Goal: Transaction & Acquisition: Purchase product/service

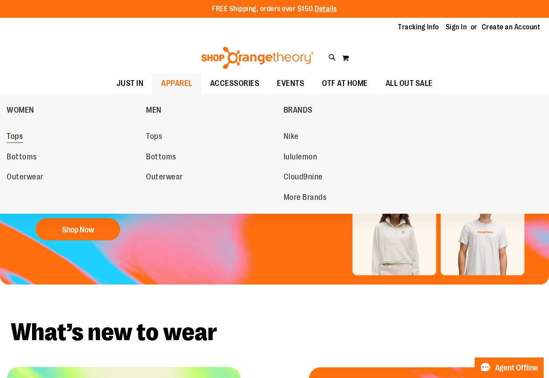
click at [29, 144] on link "Tops" at bounding box center [72, 137] width 131 height 16
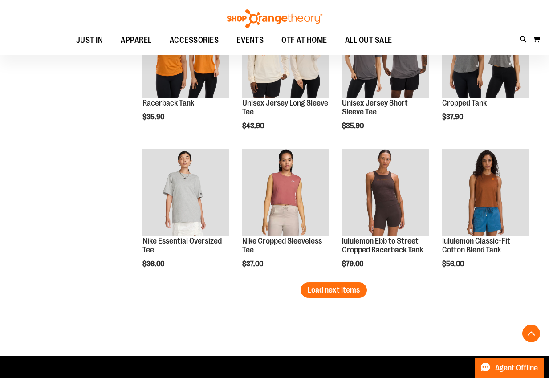
scroll to position [1180, 0]
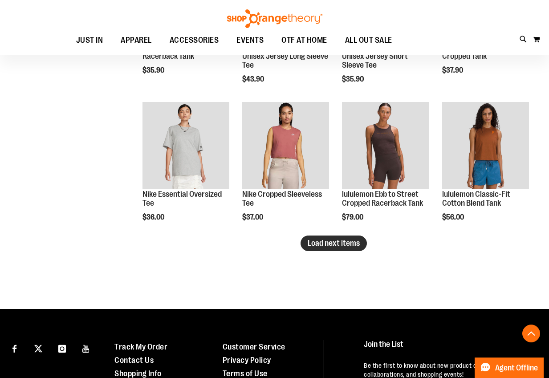
click at [321, 241] on span "Load next items" at bounding box center [334, 243] width 52 height 9
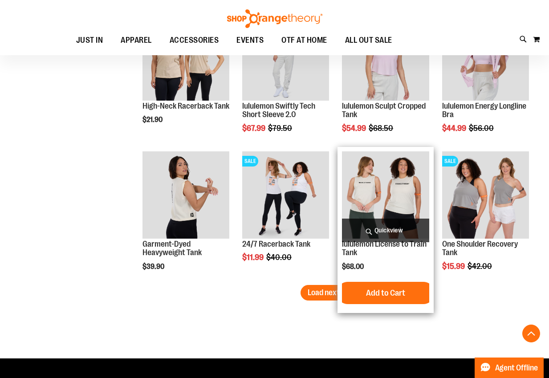
scroll to position [1551, 0]
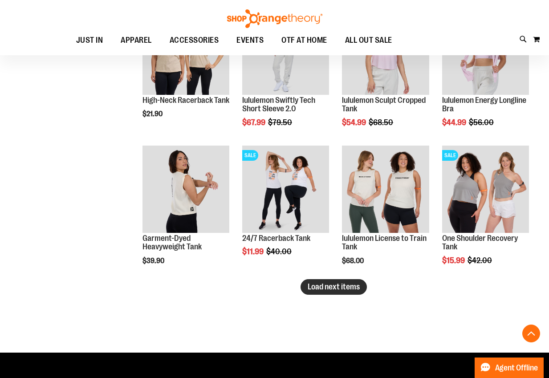
click at [339, 287] on span "Load next items" at bounding box center [334, 286] width 52 height 9
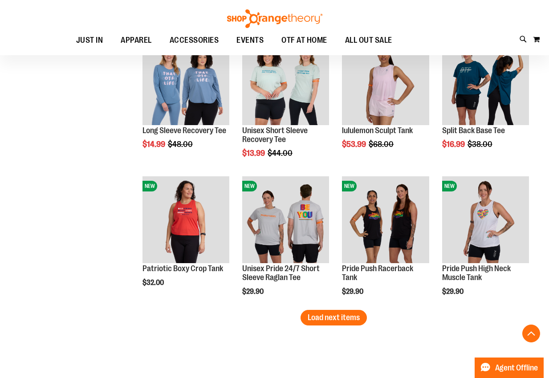
scroll to position [2034, 0]
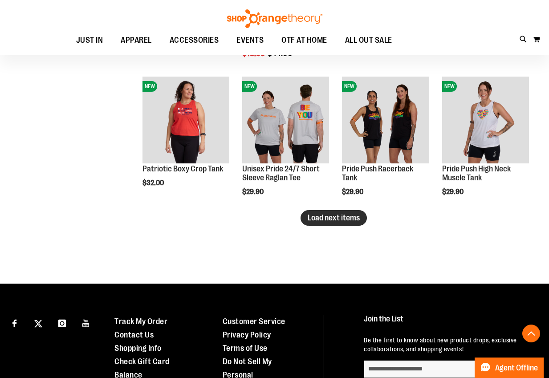
click at [359, 216] on span "Load next items" at bounding box center [334, 217] width 52 height 9
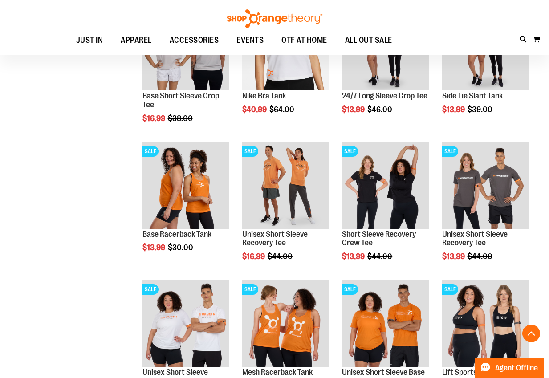
scroll to position [2116, 0]
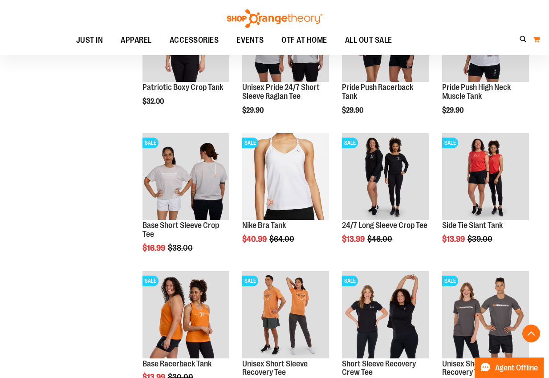
click at [539, 40] on button "My Cart" at bounding box center [537, 39] width 8 height 14
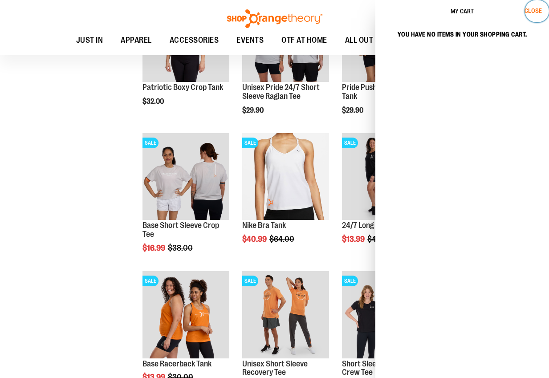
click at [528, 9] on span "Close" at bounding box center [533, 10] width 17 height 7
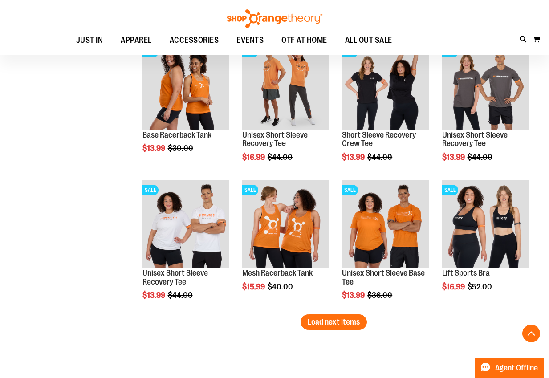
scroll to position [2350, 0]
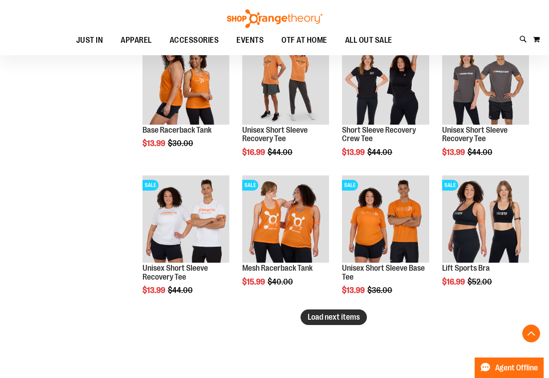
click at [321, 319] on span "Load next items" at bounding box center [334, 317] width 52 height 9
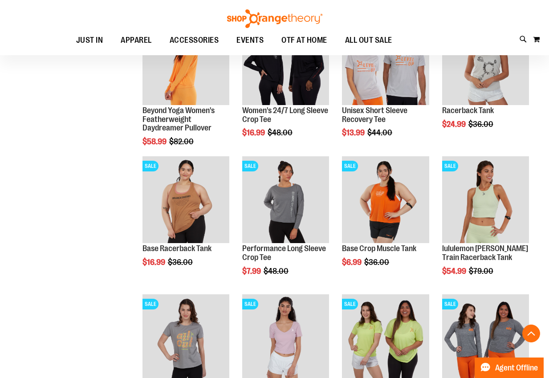
scroll to position [2930, 0]
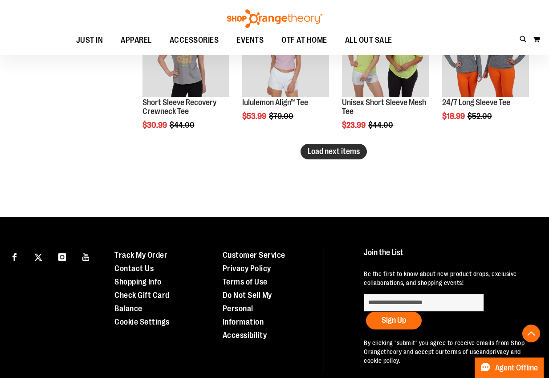
click at [328, 158] on button "Load next items" at bounding box center [334, 152] width 66 height 16
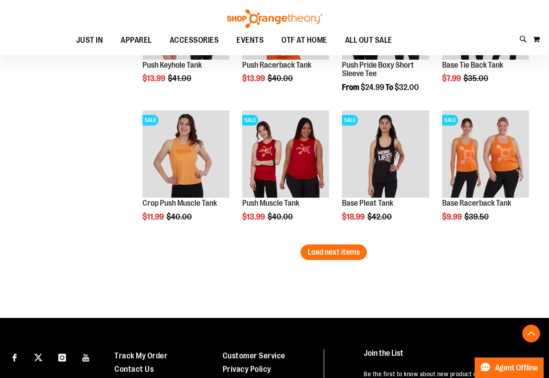
scroll to position [3245, 0]
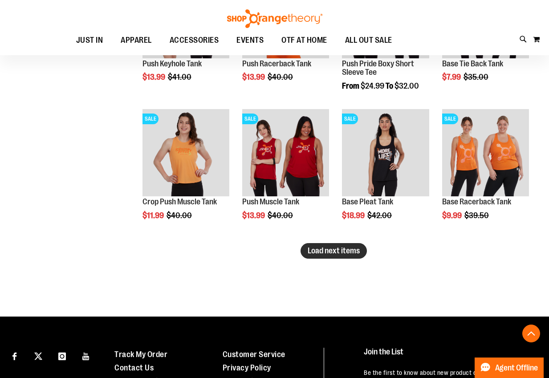
click at [348, 243] on button "Load next items" at bounding box center [334, 251] width 66 height 16
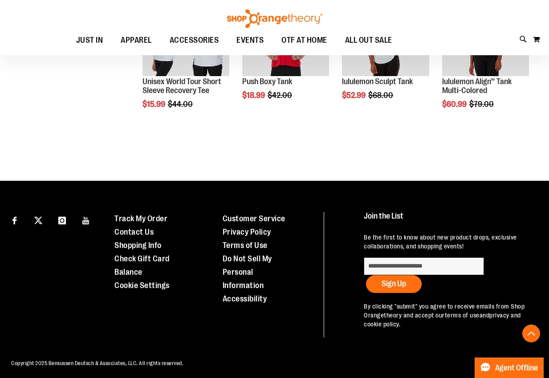
scroll to position [3646, 0]
